Goal: Find specific page/section: Find specific page/section

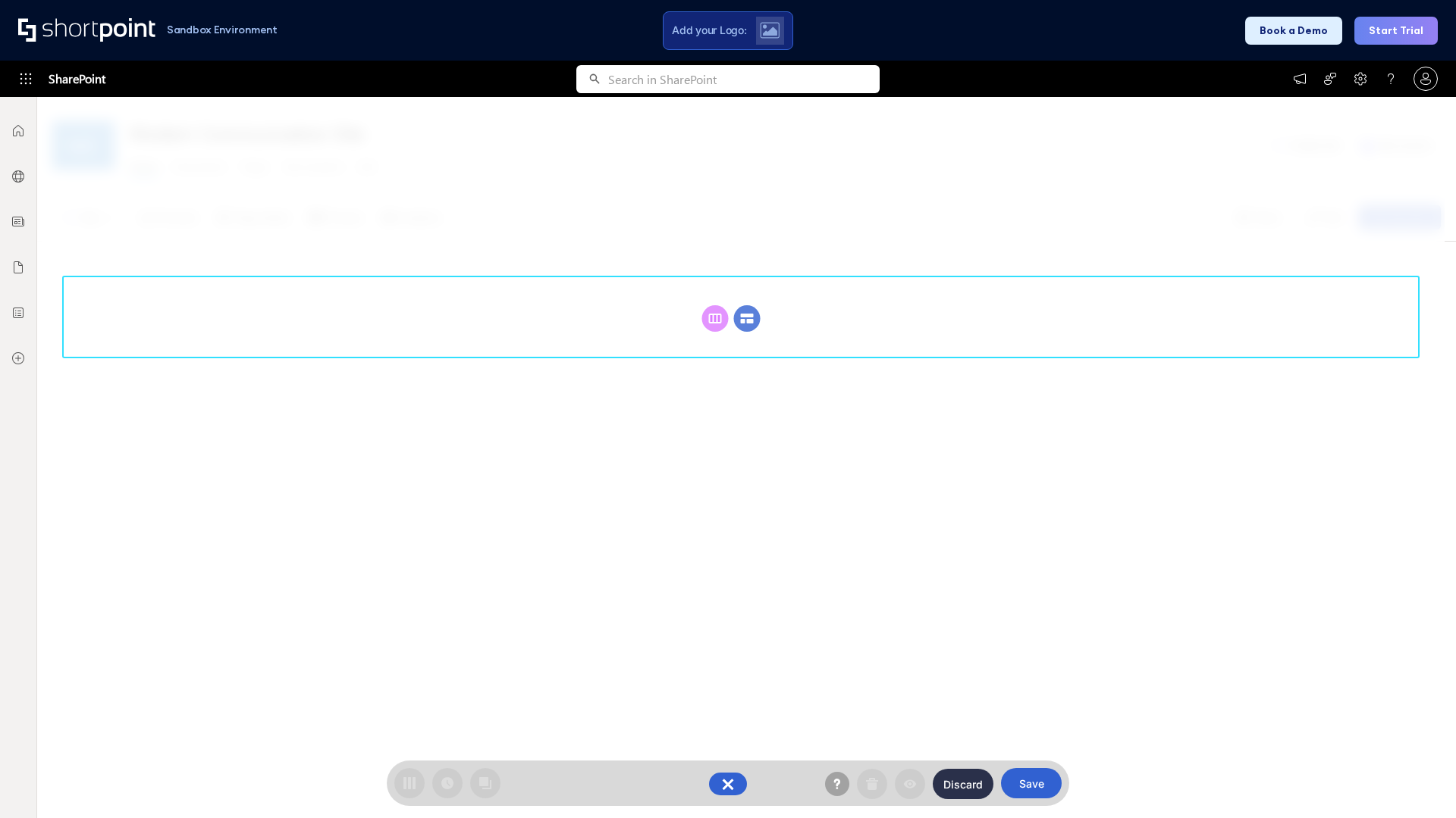
scroll to position [209, 0]
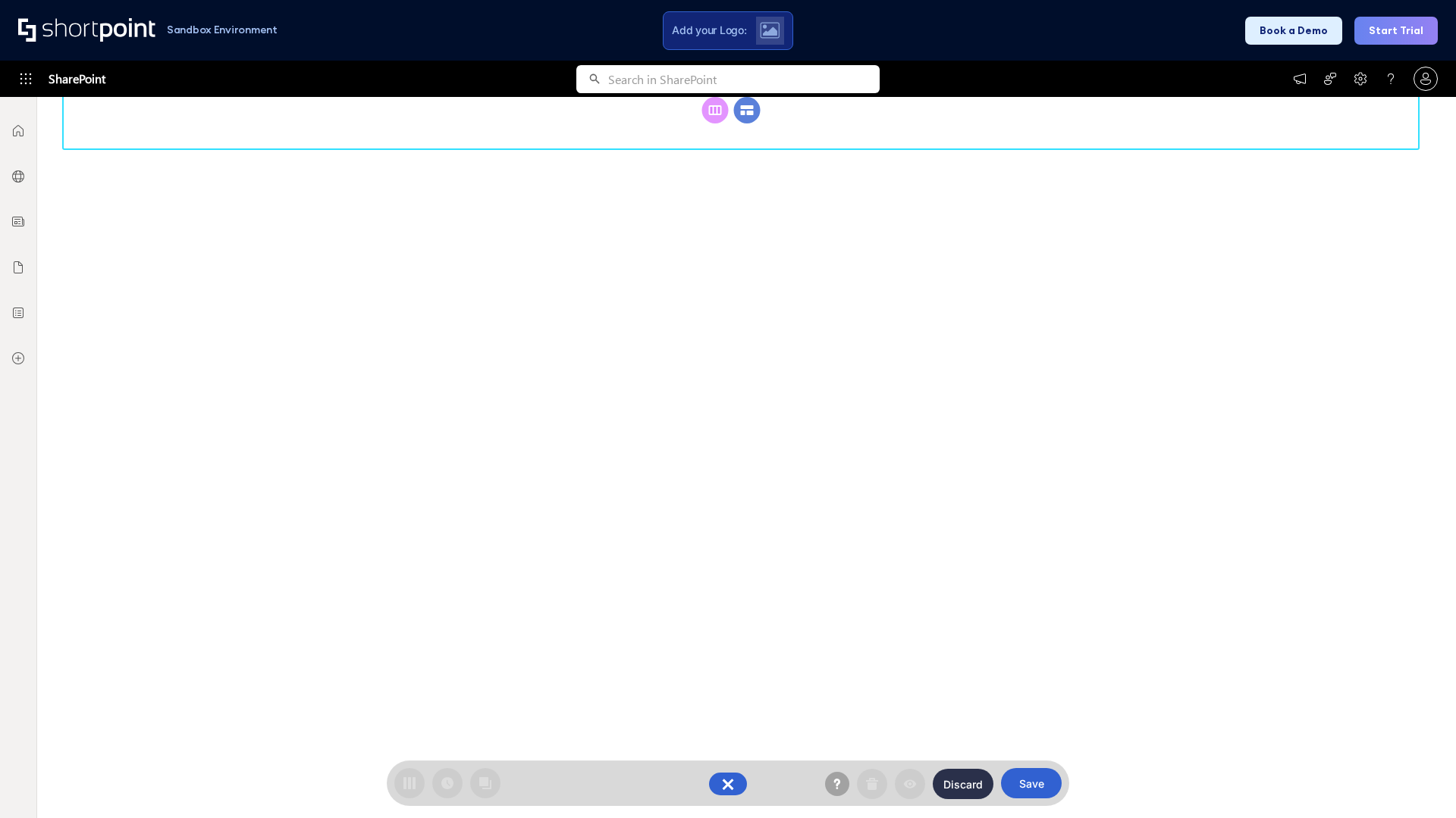
click at [747, 124] on circle at bounding box center [747, 109] width 26 height 26
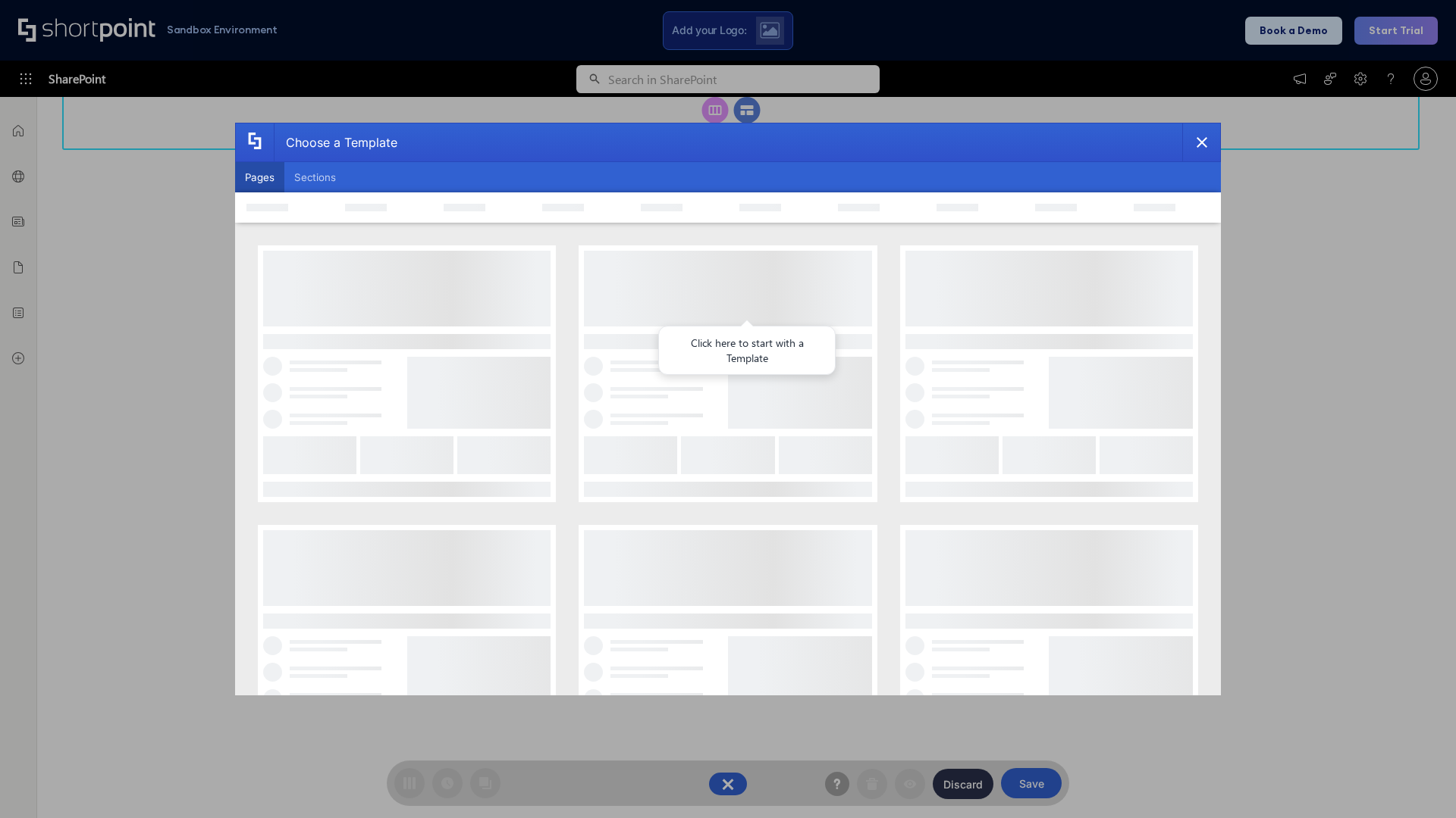
scroll to position [0, 0]
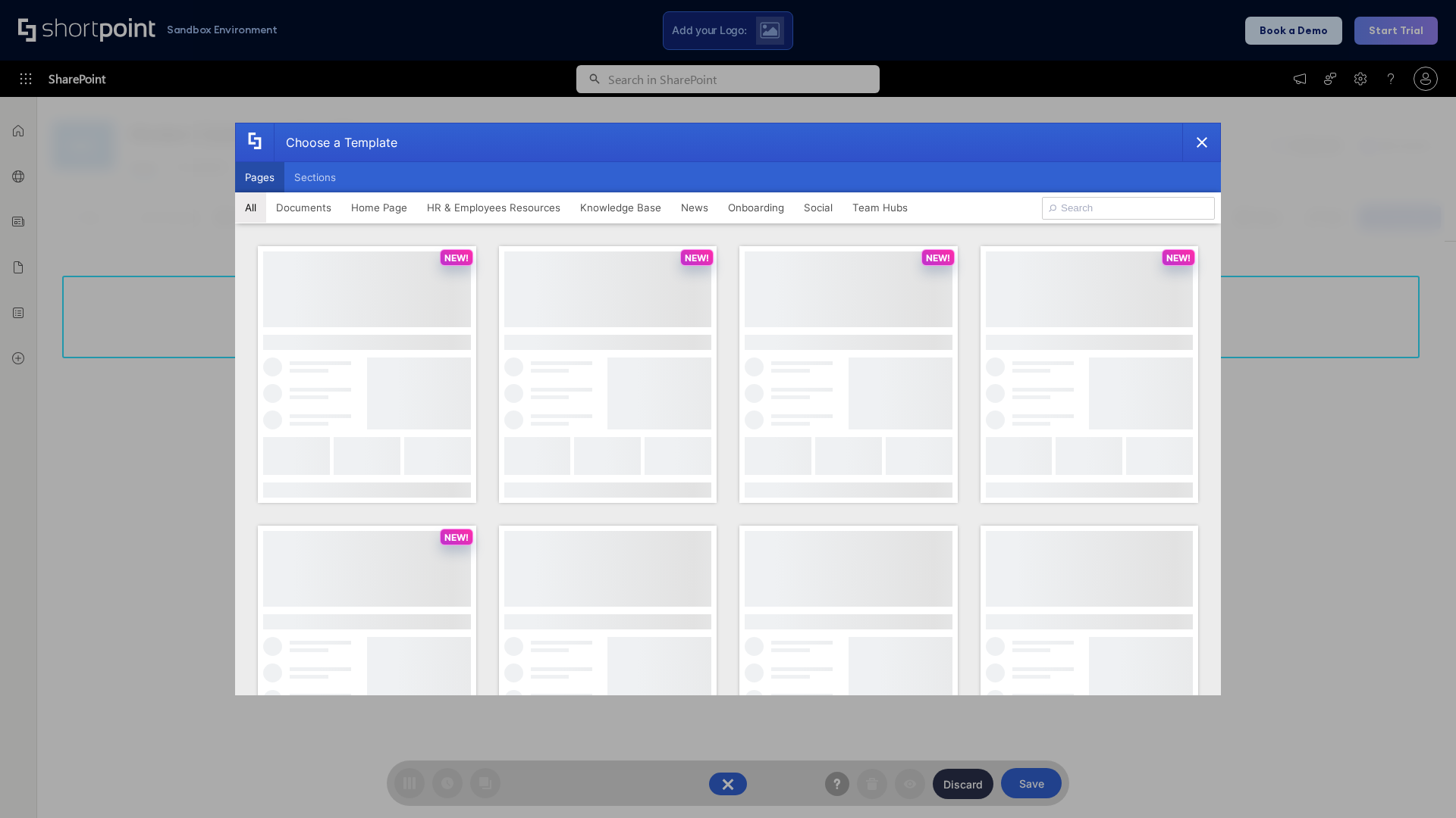
click at [260, 178] on button "Pages" at bounding box center [260, 177] width 49 height 30
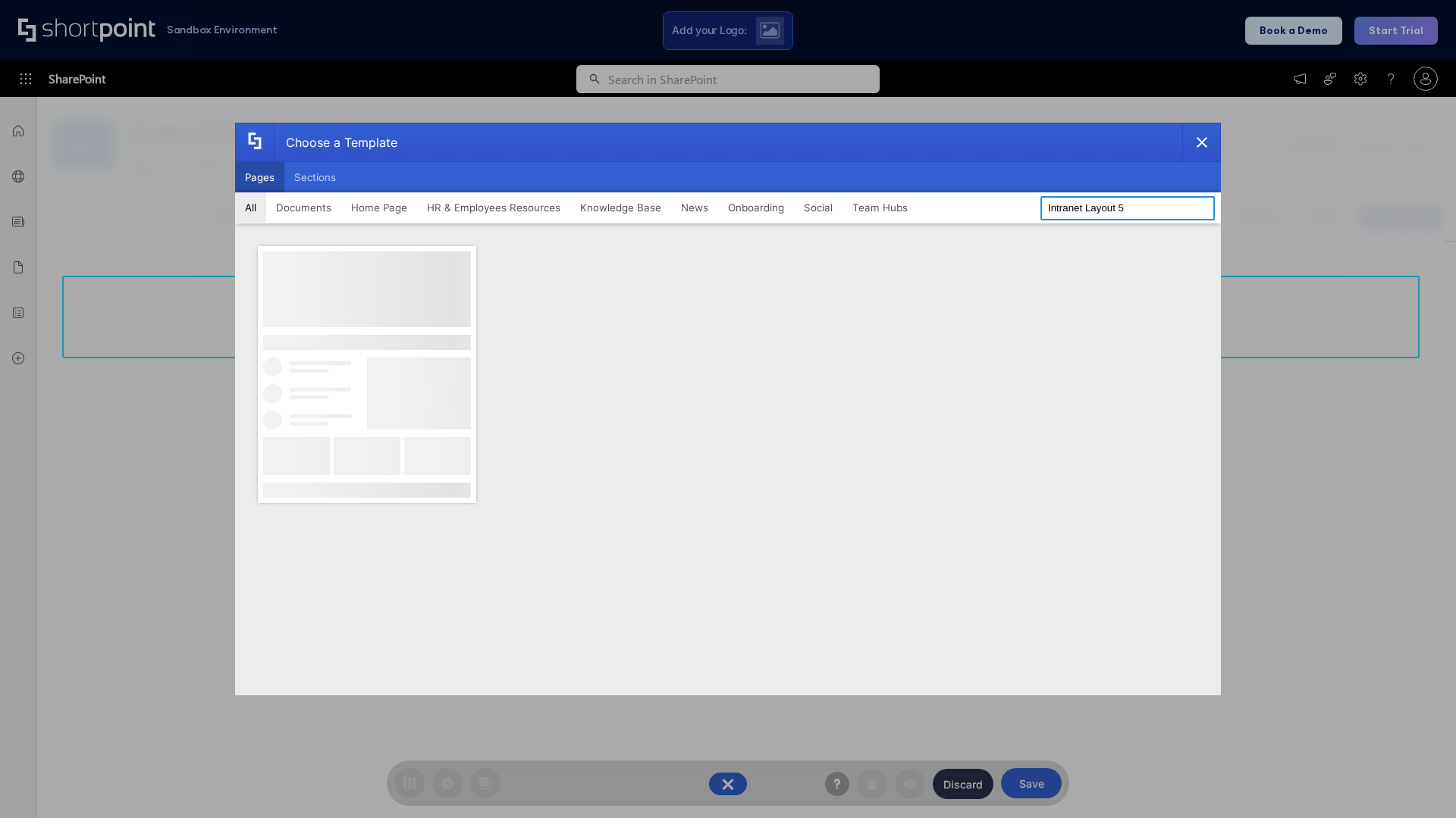
type input "Intranet Layout 5"
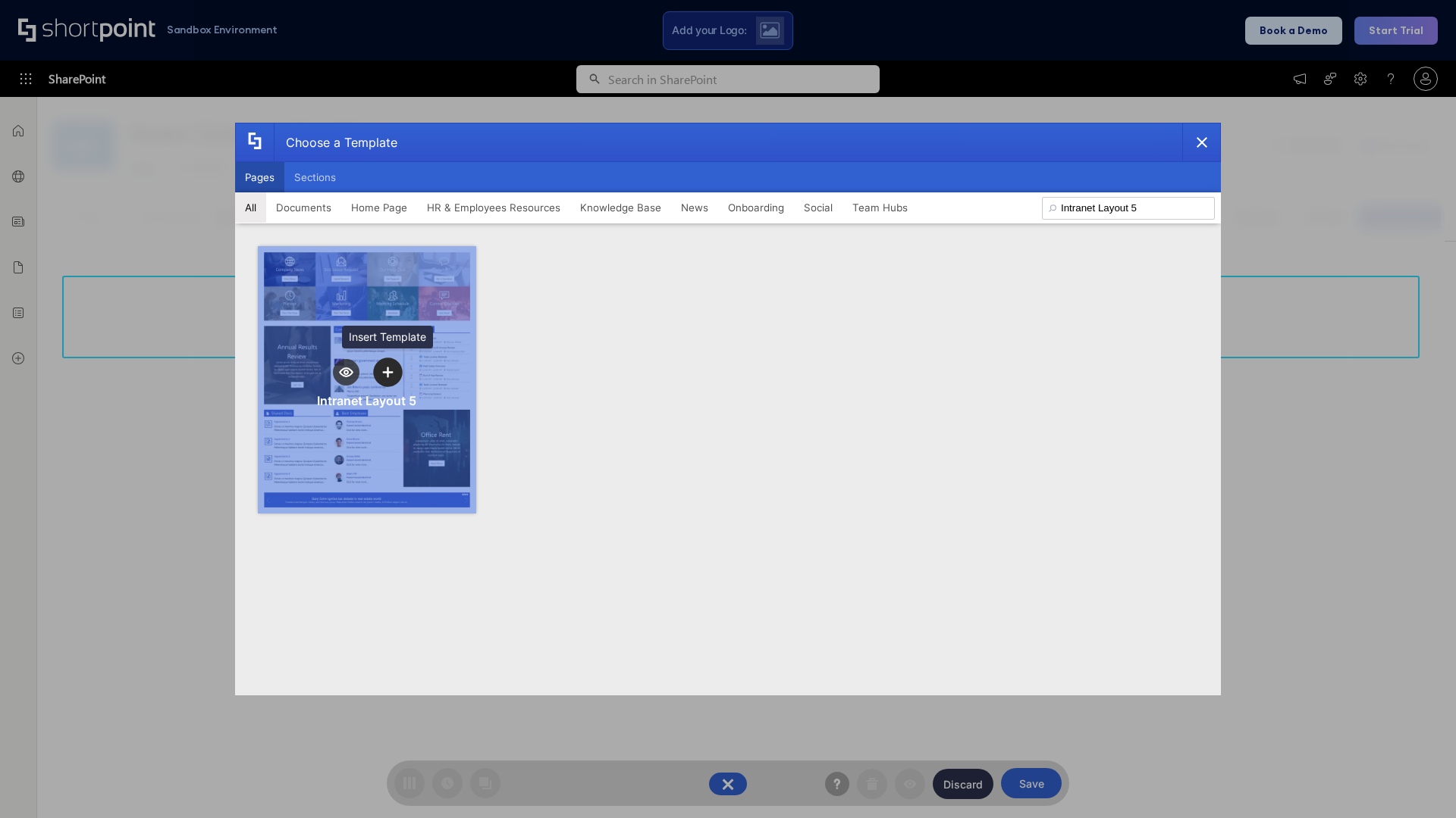
click at [388, 372] on icon "template selector" at bounding box center [387, 372] width 11 height 11
